Goal: Entertainment & Leisure: Consume media (video, audio)

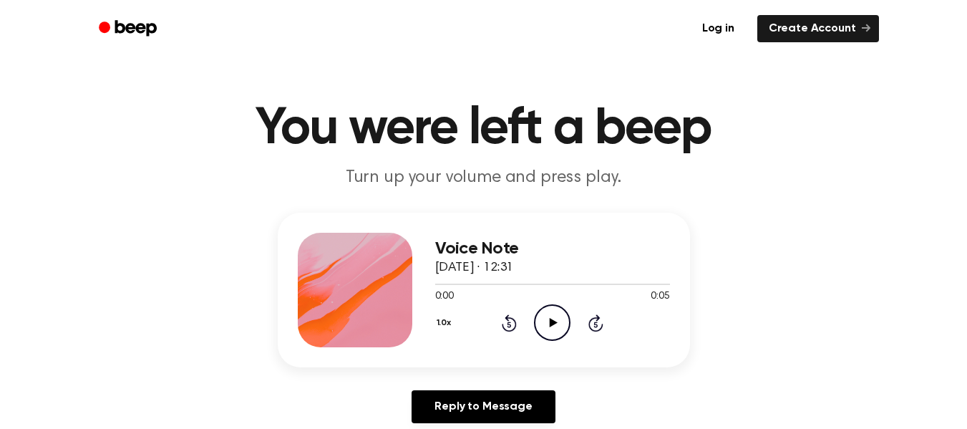
scroll to position [27, 0]
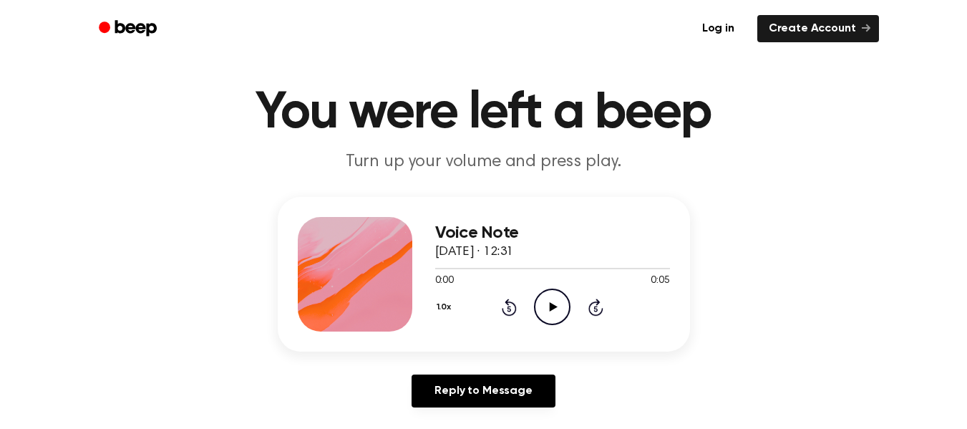
click at [548, 293] on icon "Play Audio" at bounding box center [552, 306] width 37 height 37
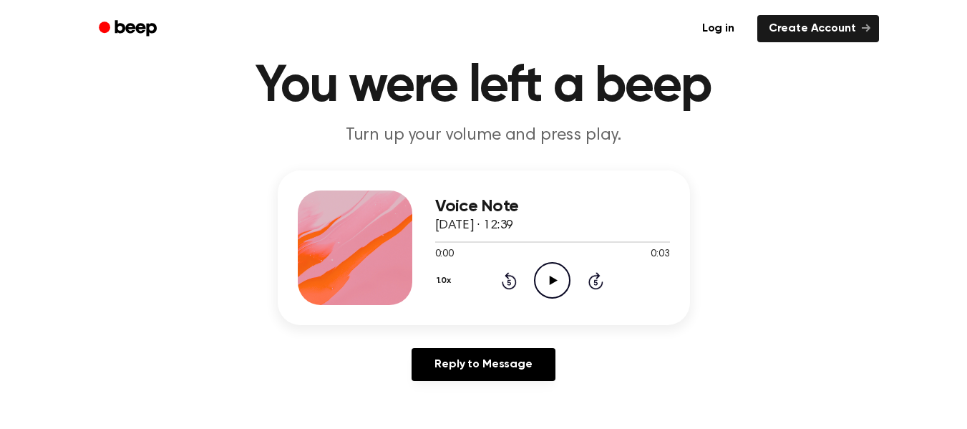
scroll to position [58, 0]
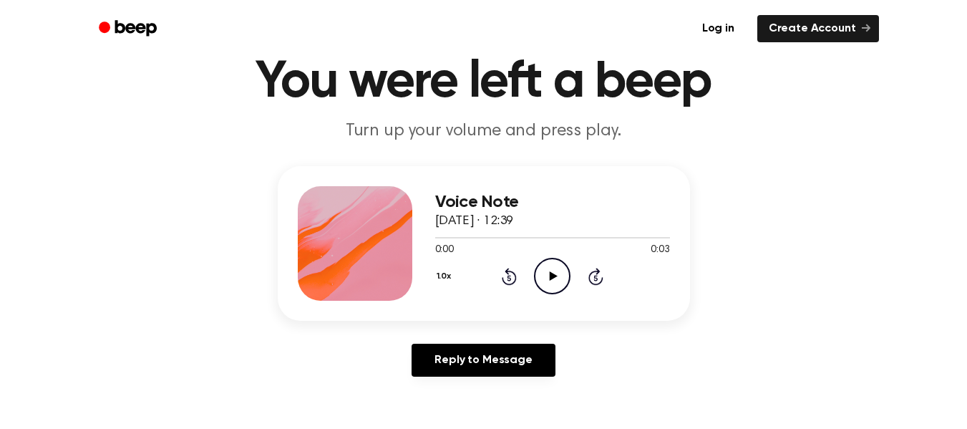
click at [550, 260] on icon "Play Audio" at bounding box center [552, 276] width 37 height 37
click at [549, 273] on icon at bounding box center [552, 275] width 6 height 9
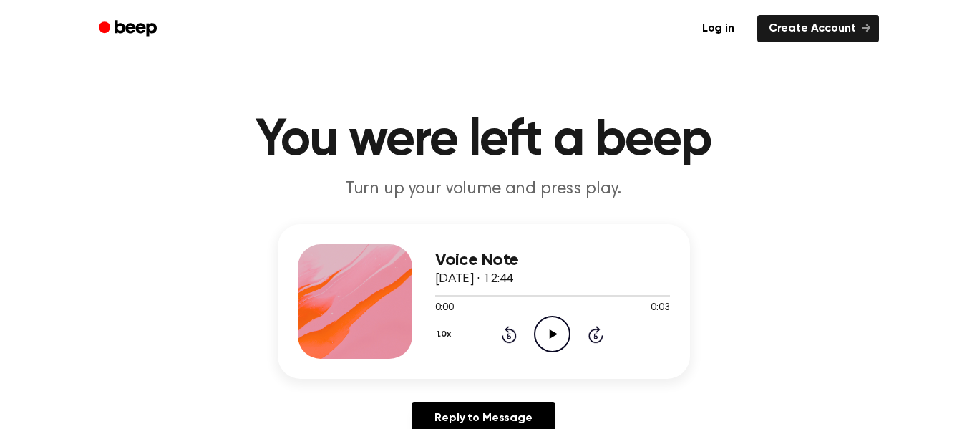
click at [548, 334] on icon "Play Audio" at bounding box center [552, 334] width 37 height 37
drag, startPoint x: 548, startPoint y: 334, endPoint x: 431, endPoint y: 79, distance: 280.2
